Goal: Browse casually: Explore the website without a specific task or goal

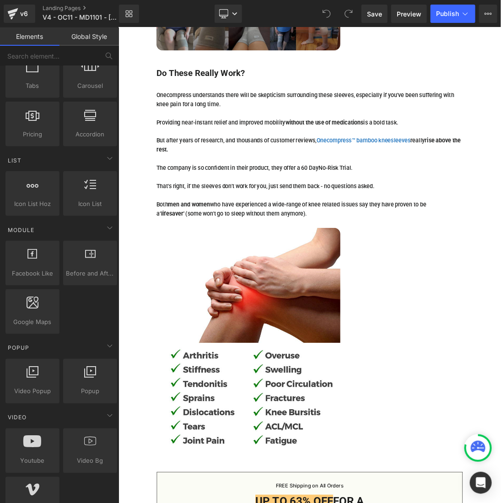
scroll to position [3822, 0]
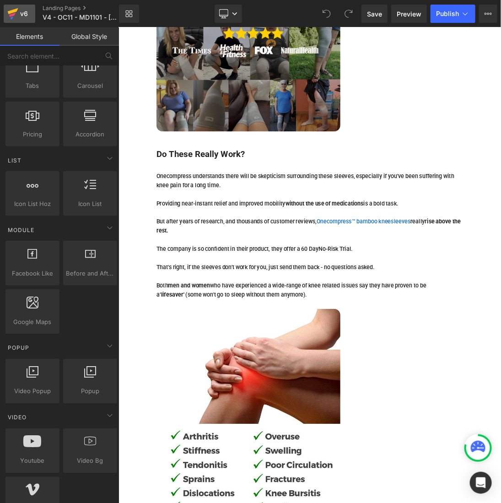
click at [21, 12] on div "v6" at bounding box center [23, 14] width 11 height 12
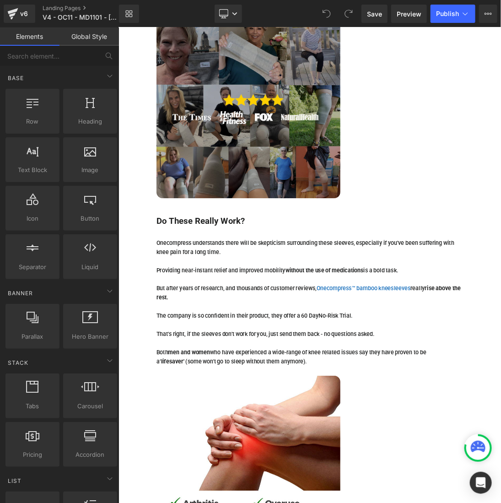
scroll to position [3519, 0]
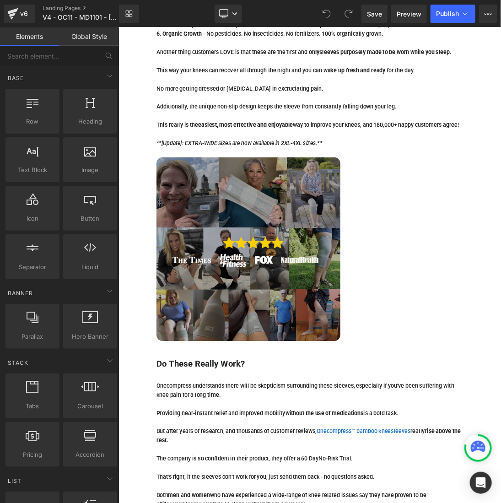
click at [299, 163] on span "easiest, most effective and enjoyable" at bounding box center [301, 168] width 137 height 10
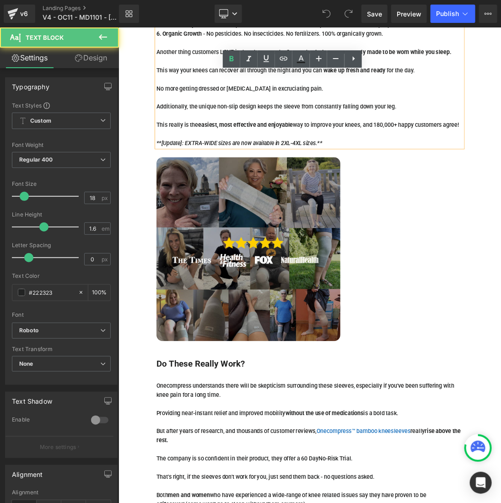
click at [216, 188] on p at bounding box center [395, 181] width 444 height 13
click at [197, 149] on p "To enrich screen reader interactions, please activate Accessibility in Grammarl…" at bounding box center [395, 154] width 444 height 13
click at [223, 199] on icon "**[Update]: EXTRA-WIDE sizes are now available in 2XL-4XL sizes.**" at bounding box center [293, 195] width 240 height 10
click at [141, 171] on div "Onecompress™ Bamboo is Luxury for Everyday People Heading Onecompress™ bamboo k…" at bounding box center [394, 136] width 549 height 707
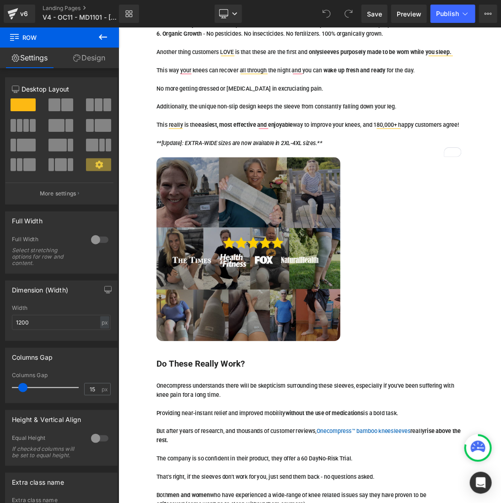
click at [233, 148] on p "To enrich screen reader interactions, please activate Accessibility in Grammarl…" at bounding box center [395, 154] width 444 height 13
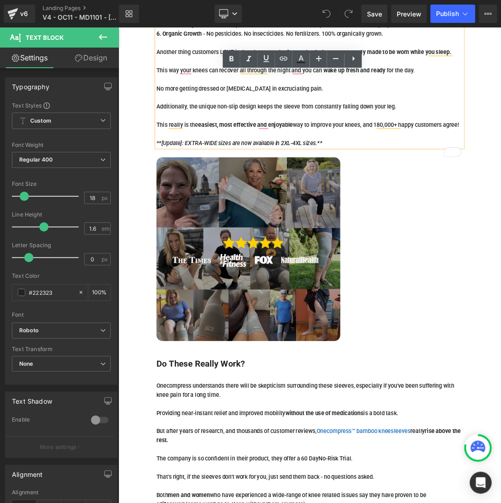
click at [136, 125] on div "Onecompress™ Bamboo is Luxury for Everyday People Heading Onecompress™ bamboo k…" at bounding box center [394, 136] width 549 height 707
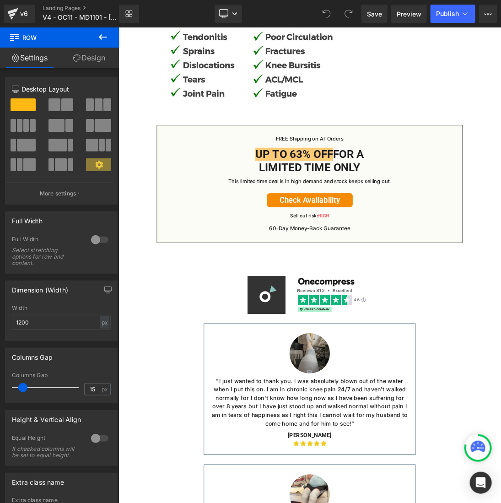
scroll to position [4526, 0]
